Goal: Task Accomplishment & Management: Manage account settings

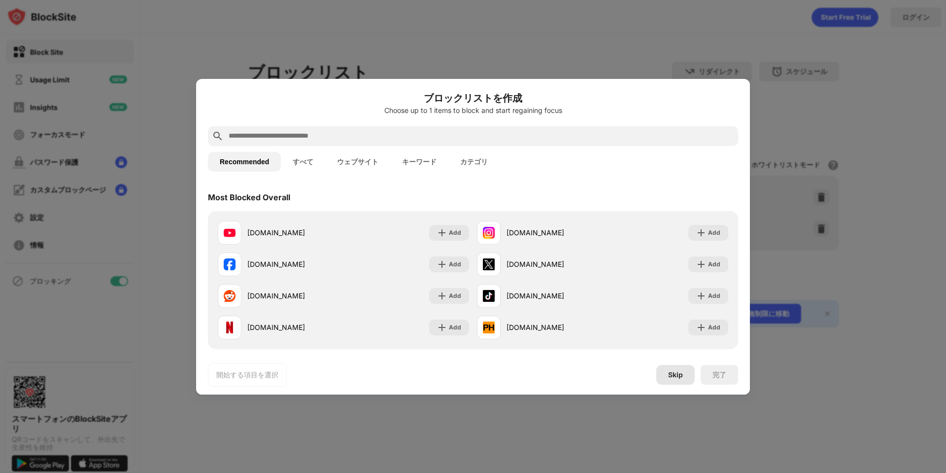
click at [674, 376] on div "Skip" at bounding box center [675, 375] width 15 height 8
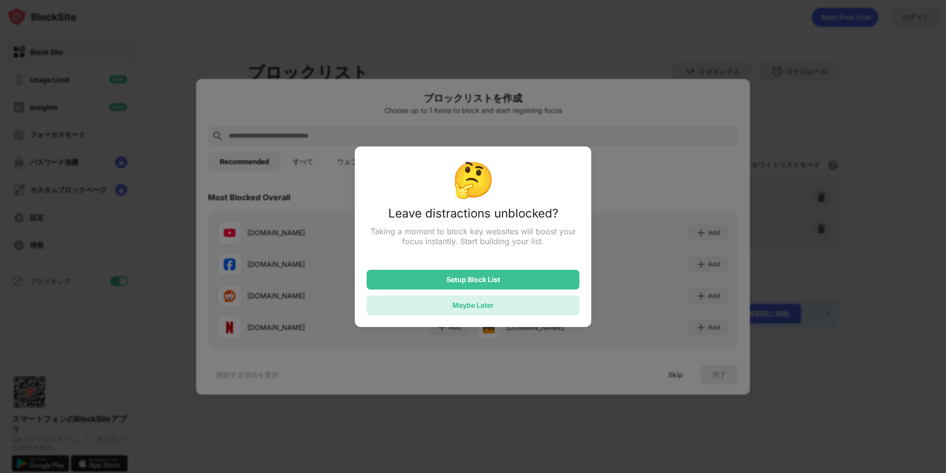
click at [513, 306] on div "Maybe Later" at bounding box center [473, 305] width 213 height 20
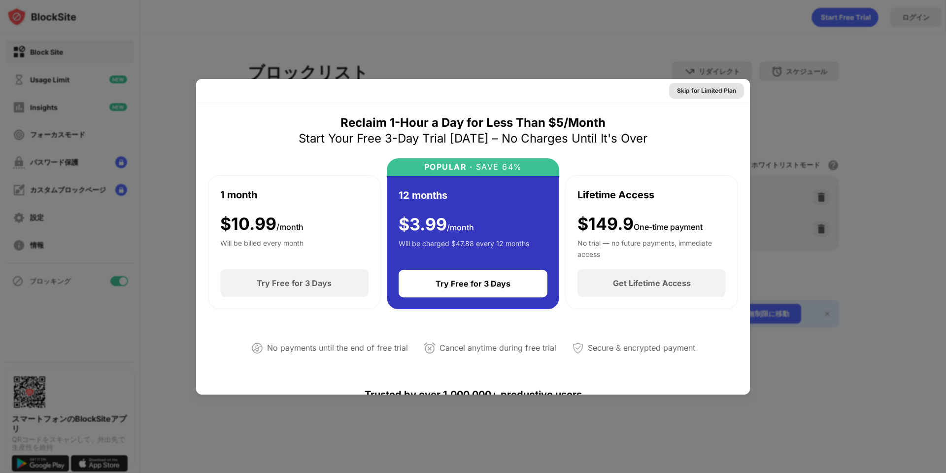
click at [716, 90] on div "Skip for Limited Plan" at bounding box center [706, 91] width 59 height 10
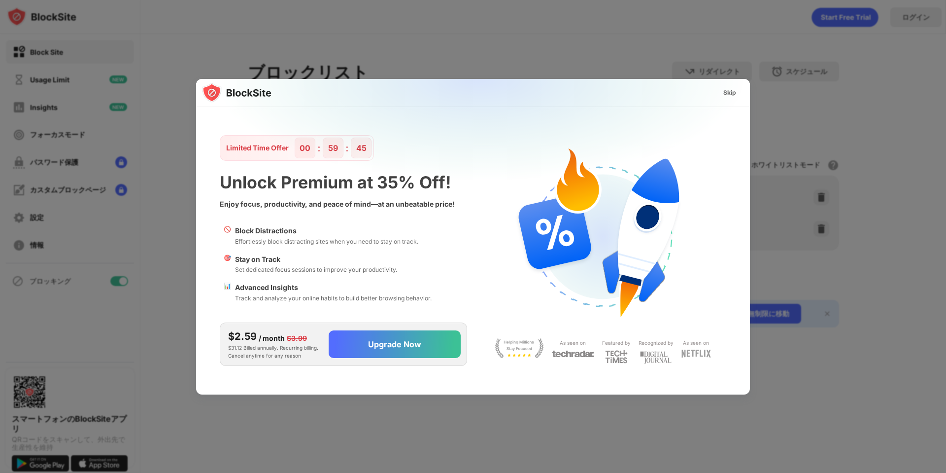
click at [452, 38] on div at bounding box center [473, 236] width 946 height 473
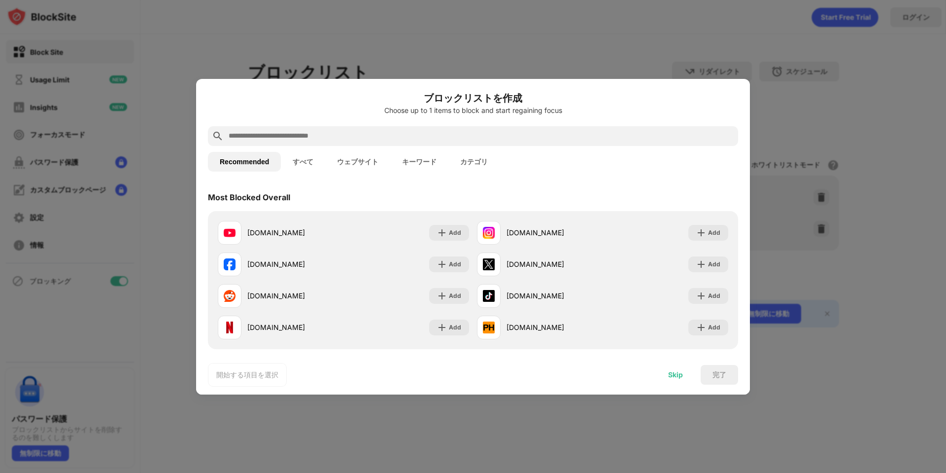
click at [682, 371] on div "Skip" at bounding box center [675, 375] width 15 height 8
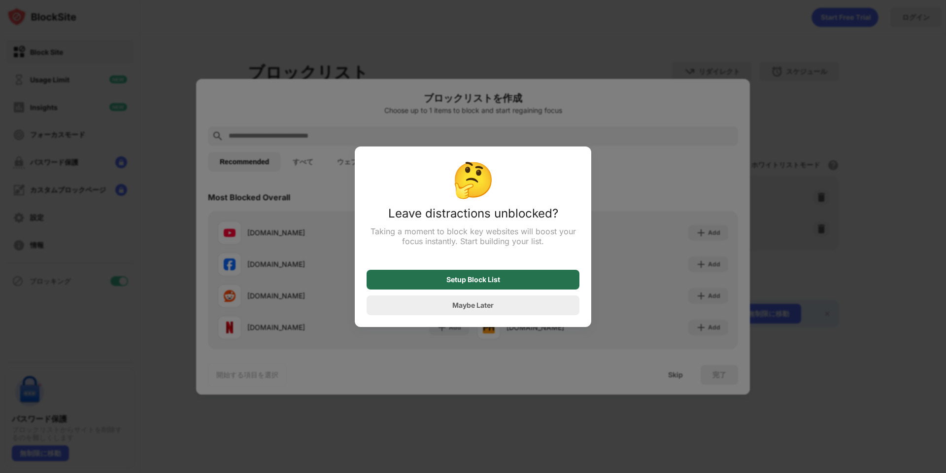
click at [501, 280] on div "Setup Block List" at bounding box center [473, 280] width 213 height 20
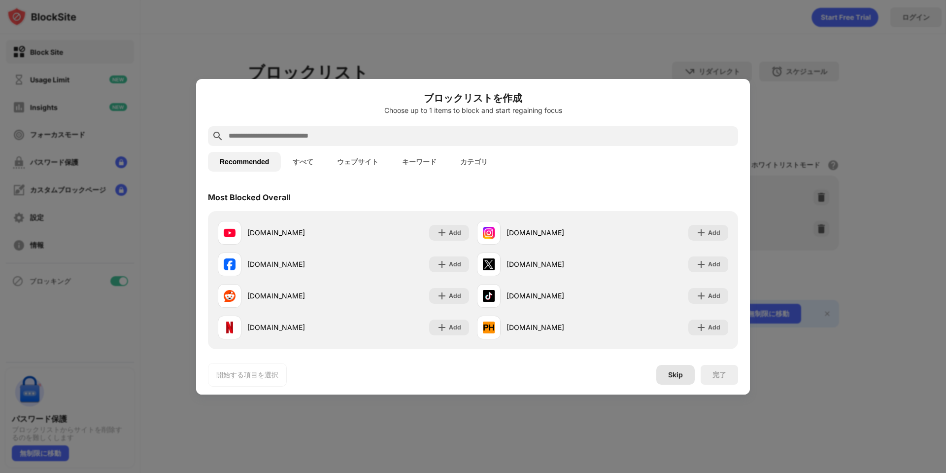
click at [677, 373] on div "Skip" at bounding box center [675, 375] width 15 height 8
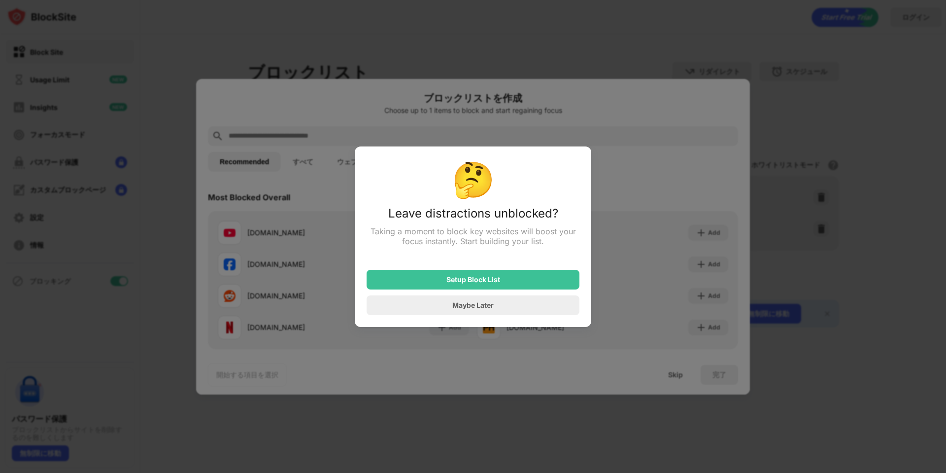
click at [455, 309] on div "Maybe Later" at bounding box center [472, 305] width 41 height 8
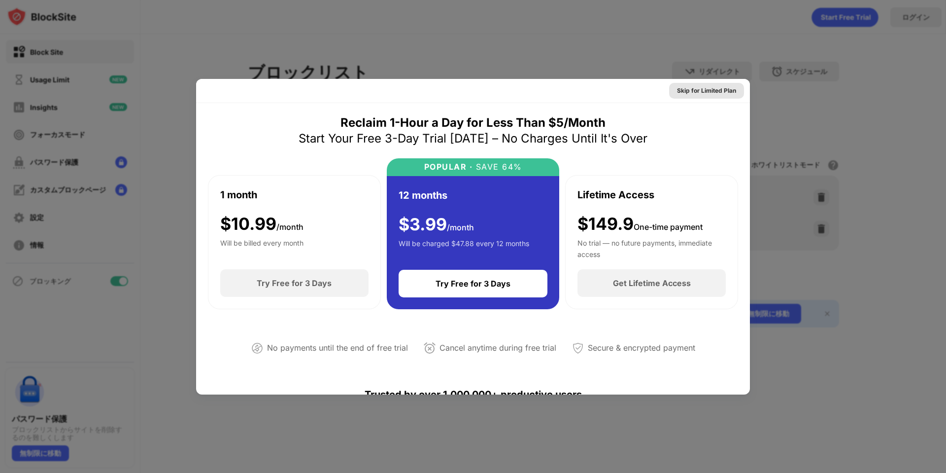
click at [709, 91] on div "Skip for Limited Plan" at bounding box center [706, 91] width 59 height 10
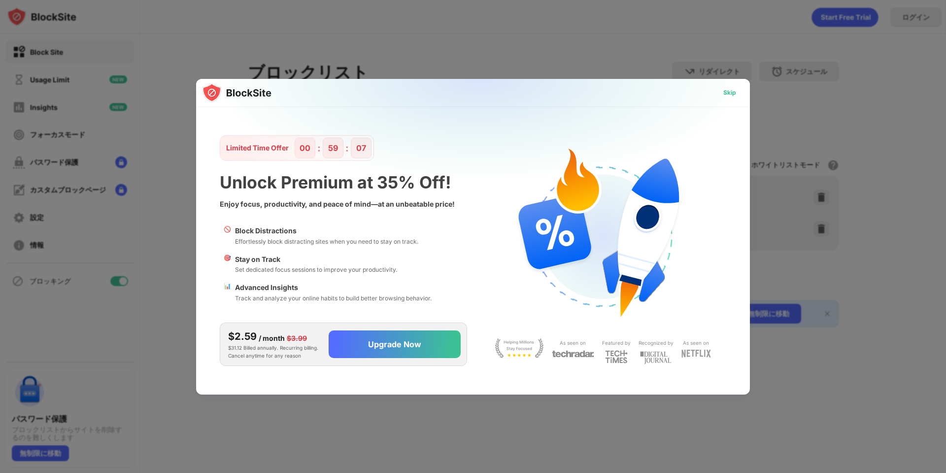
click at [731, 96] on div "Skip" at bounding box center [730, 93] width 13 height 10
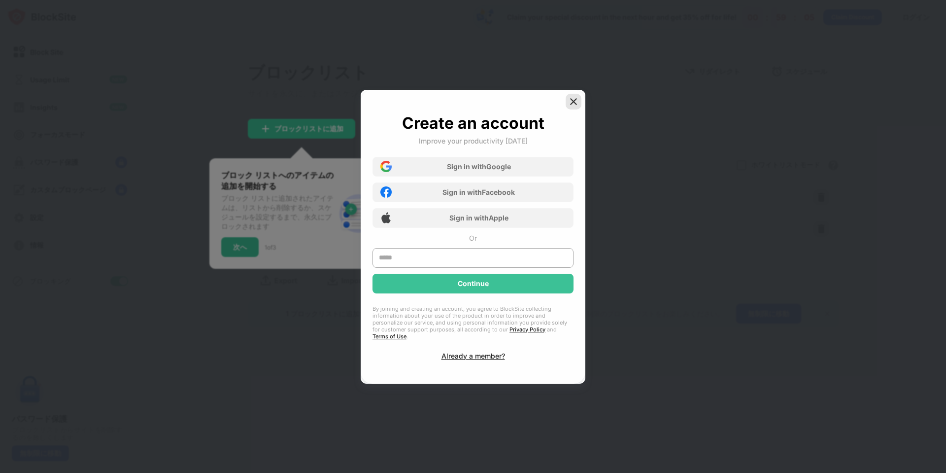
click at [571, 104] on img at bounding box center [574, 102] width 10 height 10
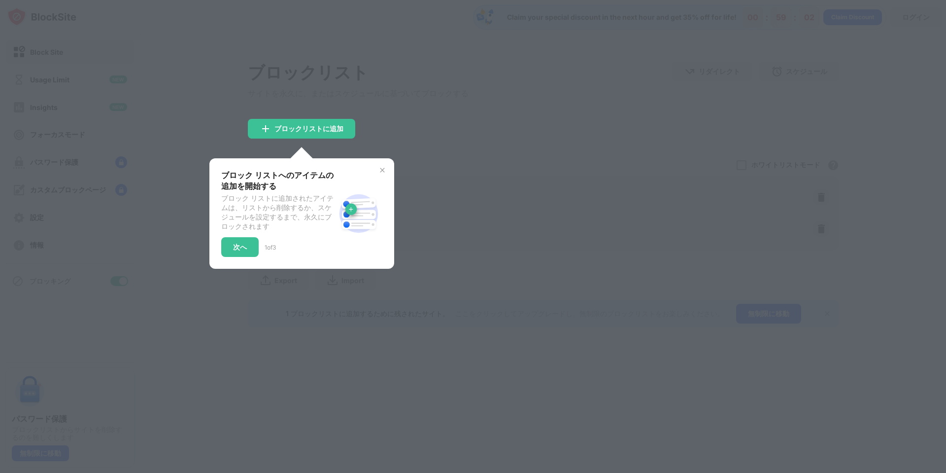
click at [382, 173] on img at bounding box center [383, 170] width 8 height 8
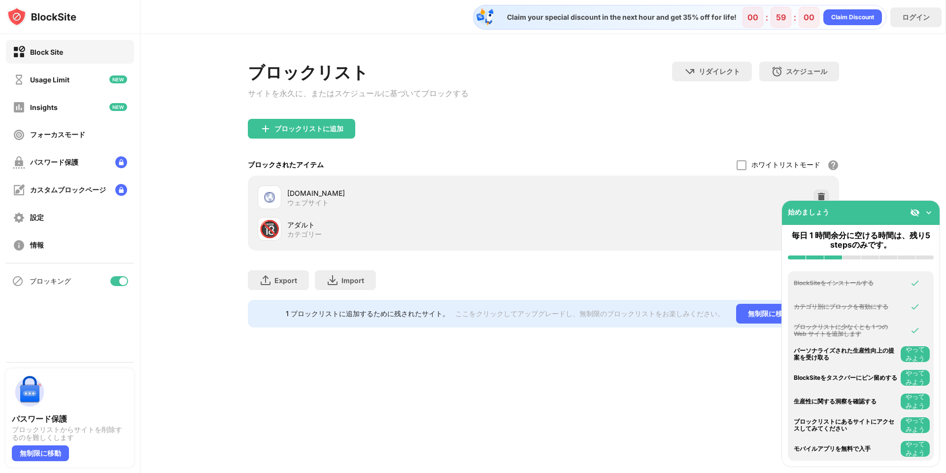
click at [931, 211] on img at bounding box center [929, 212] width 10 height 10
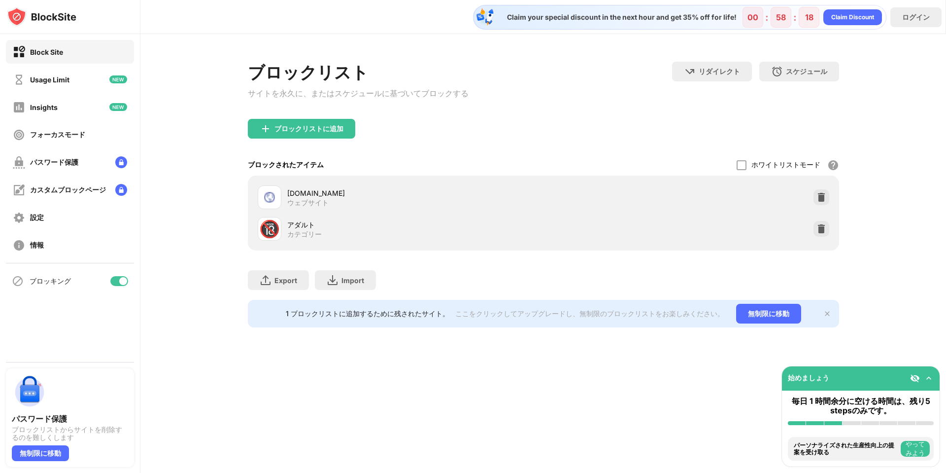
click at [271, 230] on div "🔞" at bounding box center [269, 229] width 21 height 20
